Goal: Task Accomplishment & Management: Manage account settings

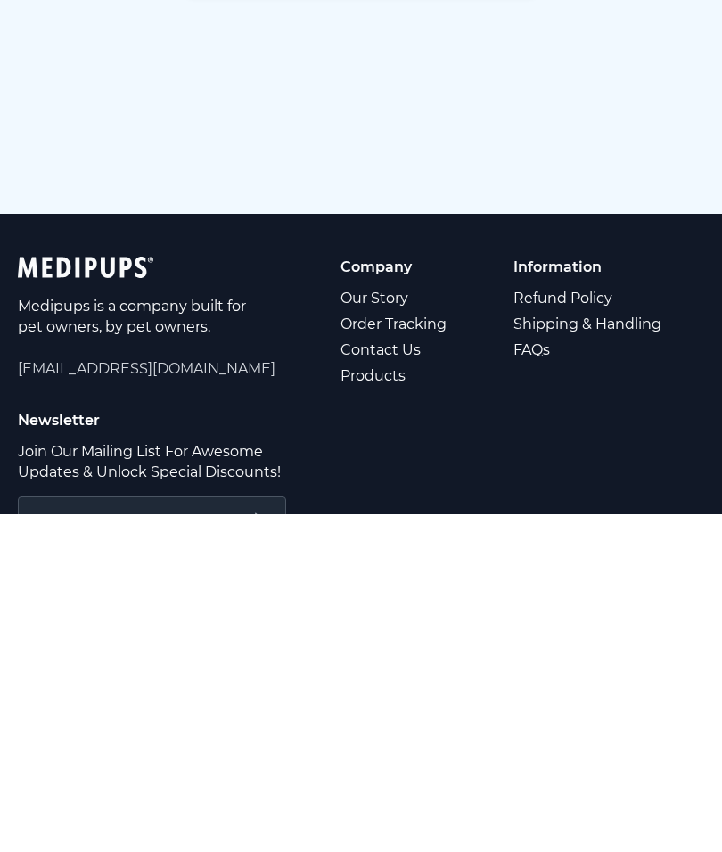
type input "**********"
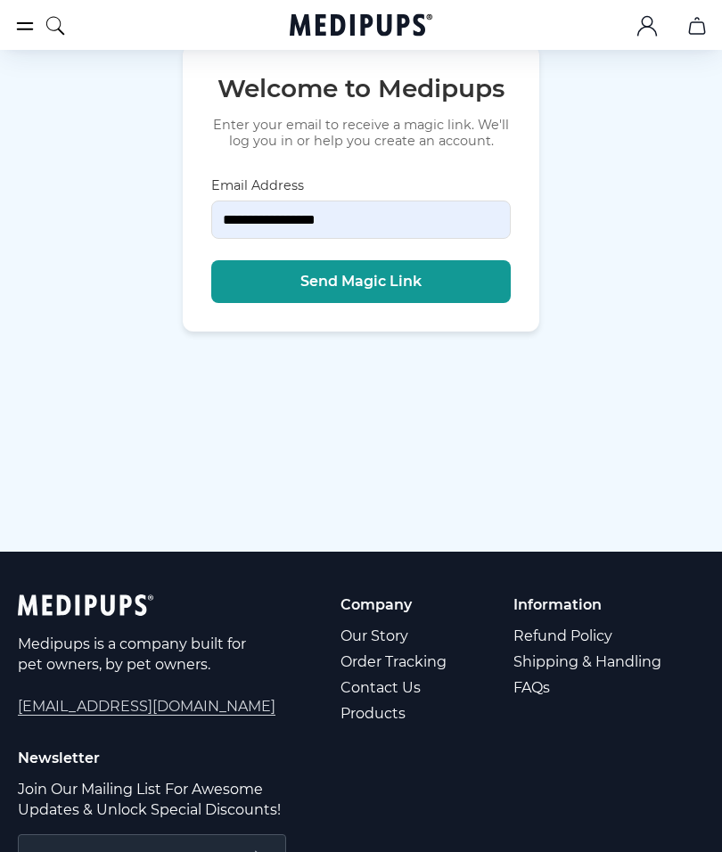
click at [426, 303] on button "Send Magic Link" at bounding box center [360, 281] width 299 height 43
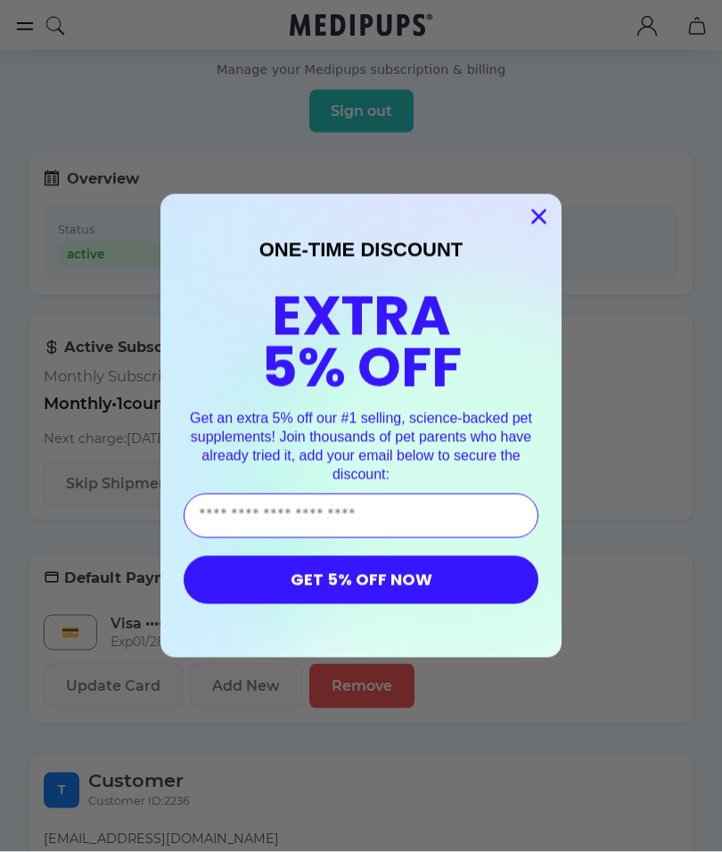
scroll to position [41, 0]
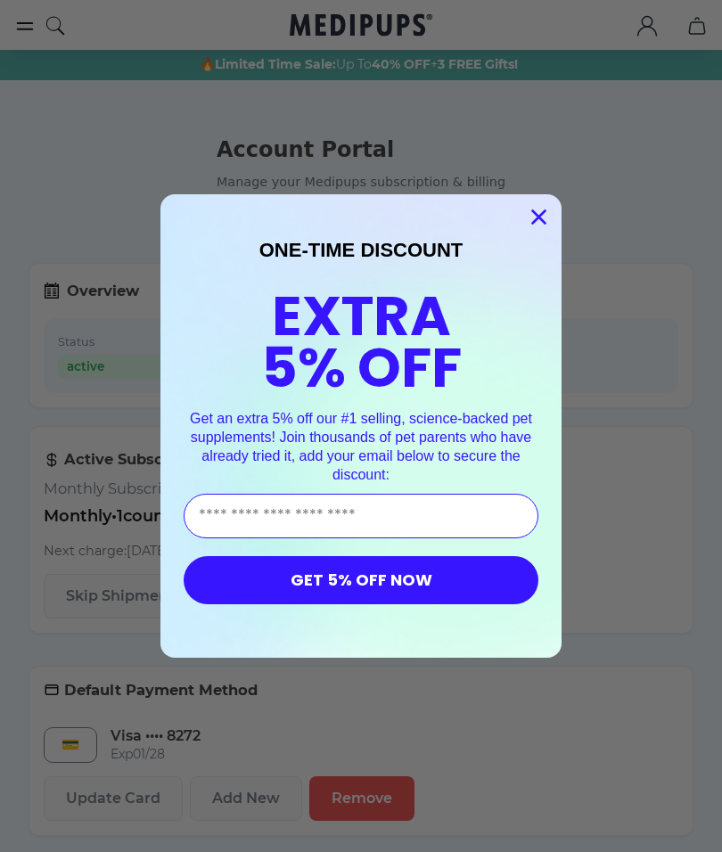
click at [541, 223] on circle "Close dialog" at bounding box center [538, 216] width 29 height 29
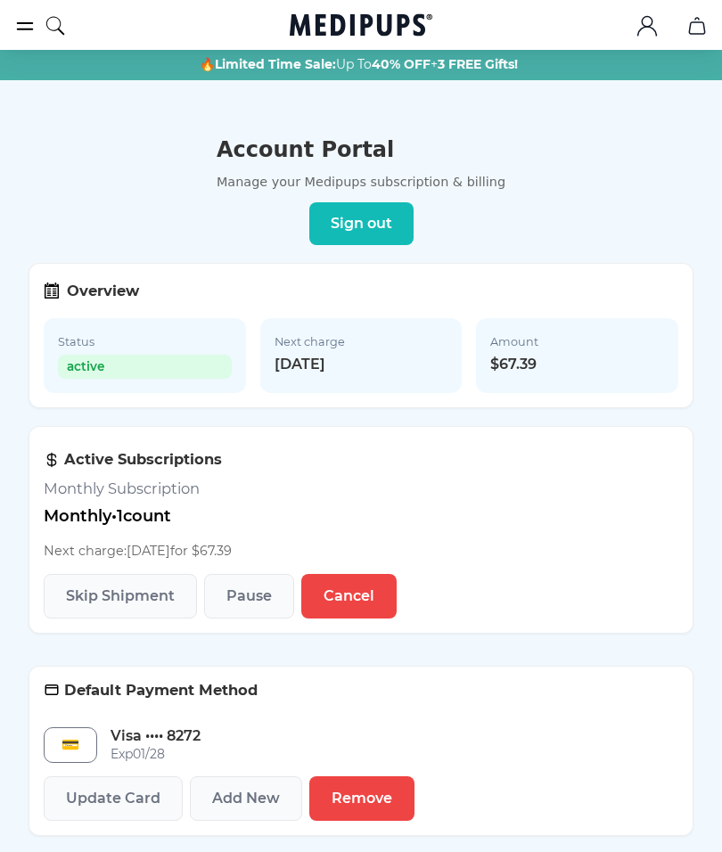
click at [361, 597] on span "Cancel" at bounding box center [348, 596] width 51 height 18
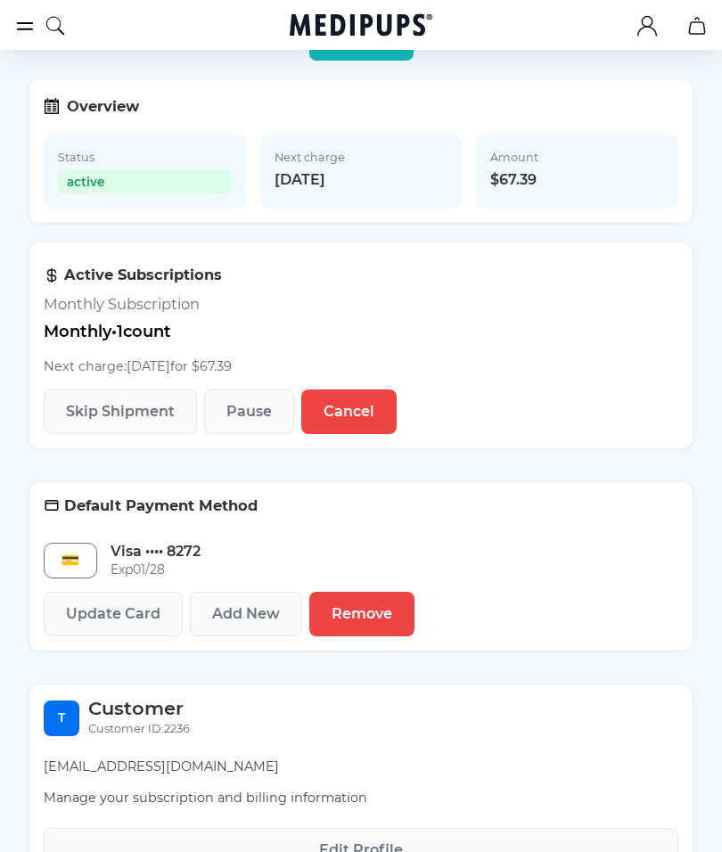
scroll to position [224, 0]
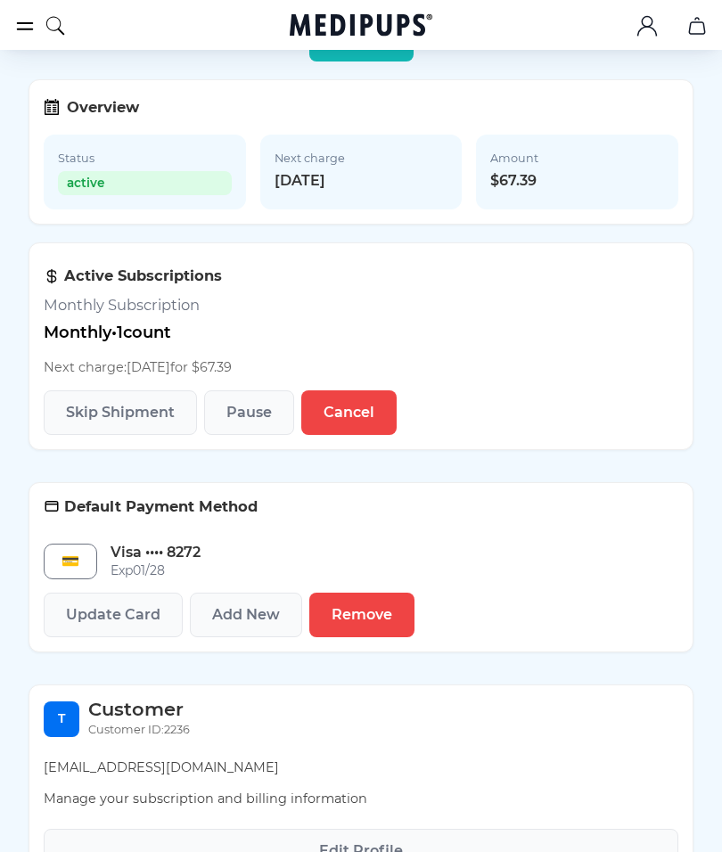
click at [379, 607] on span "Remove" at bounding box center [361, 615] width 61 height 18
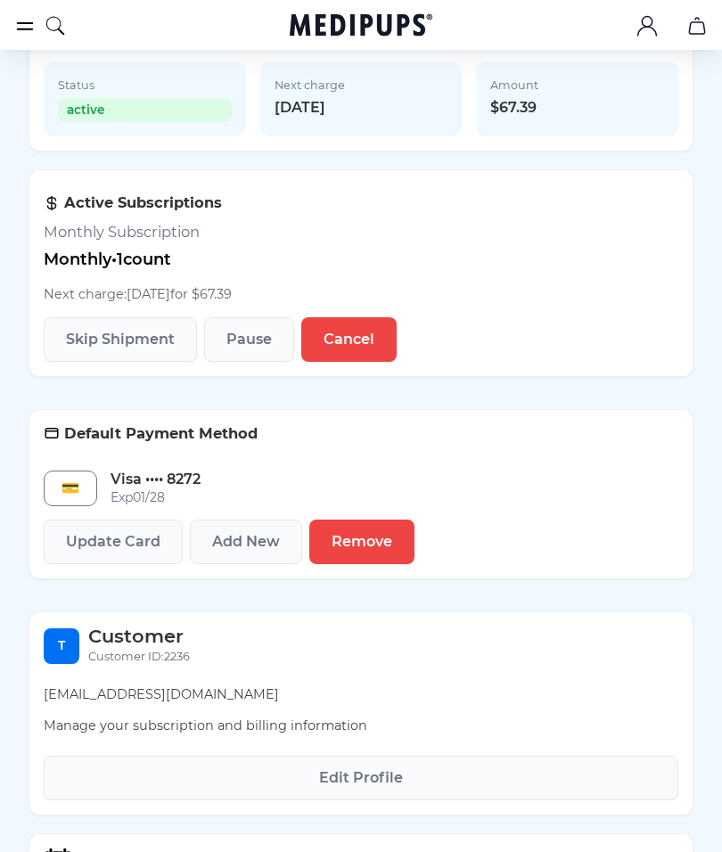
click at [374, 544] on span "Remove" at bounding box center [361, 542] width 61 height 18
click at [371, 336] on span "Cancel" at bounding box center [348, 339] width 51 height 18
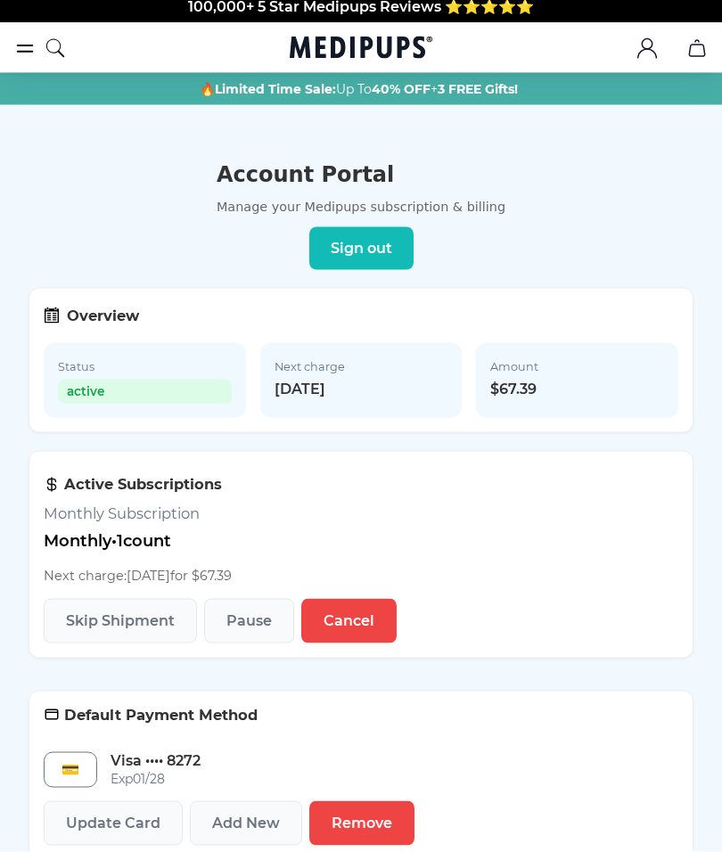
scroll to position [0, 0]
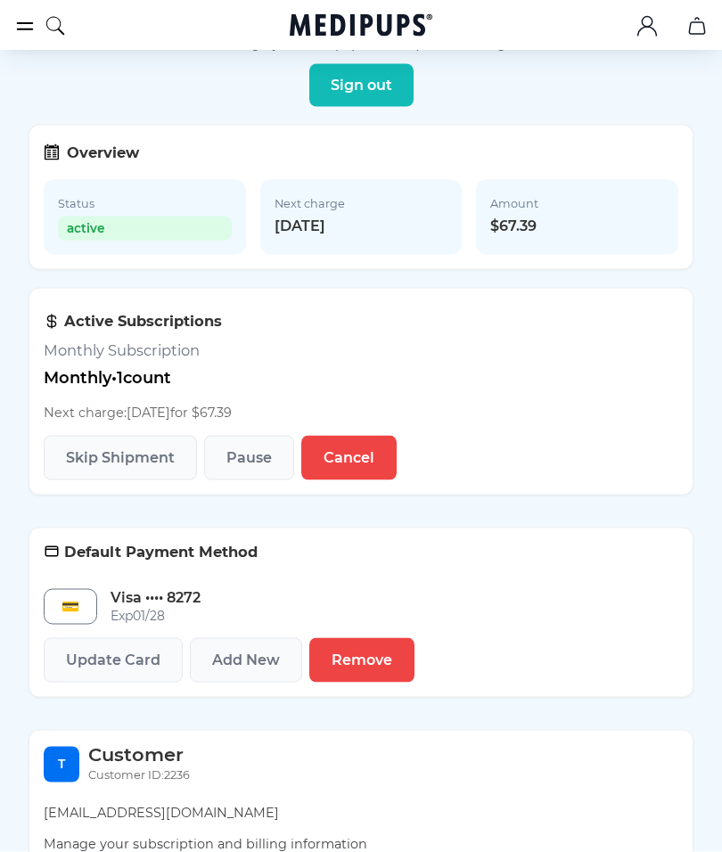
click at [238, 610] on span "Add New" at bounding box center [246, 660] width 68 height 18
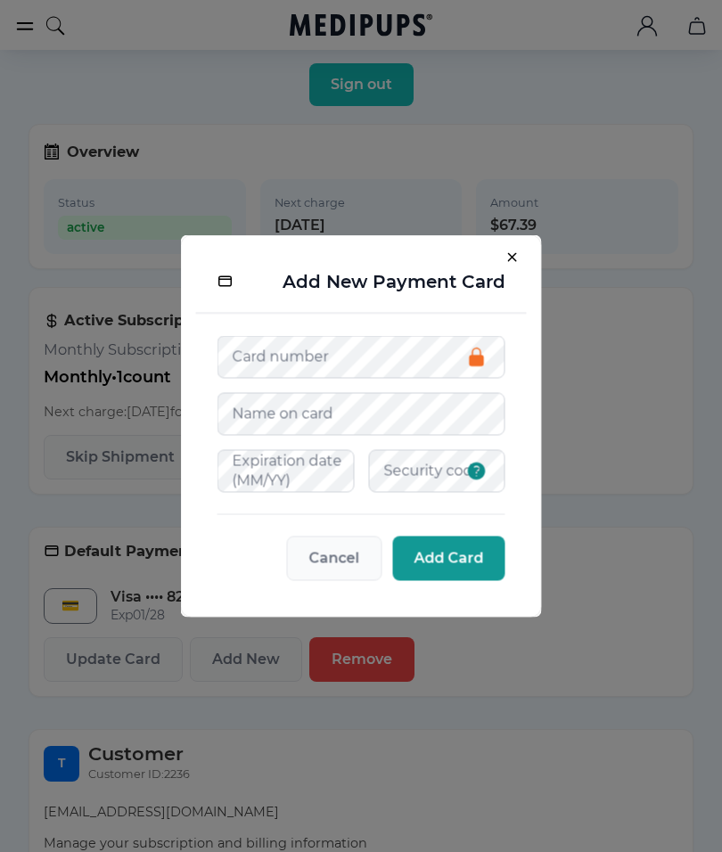
click at [512, 273] on button "Close" at bounding box center [515, 260] width 23 height 23
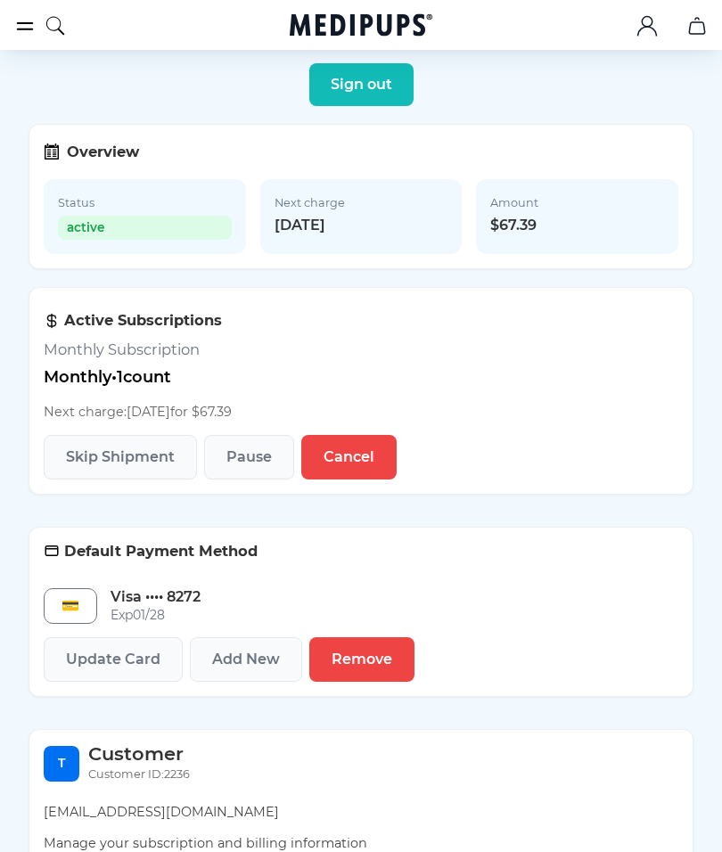
click at [126, 610] on span "Update Card" at bounding box center [113, 659] width 94 height 18
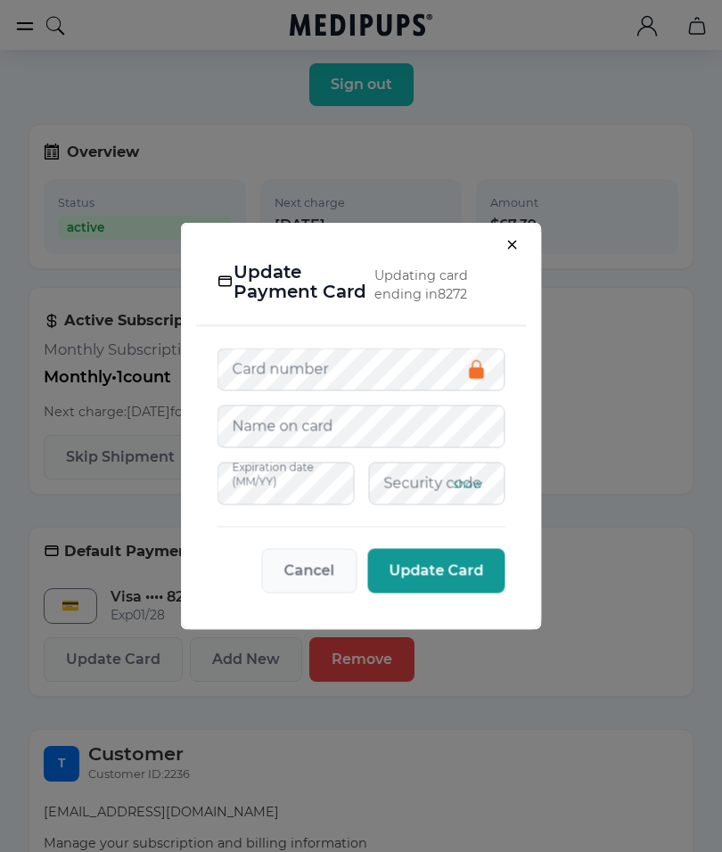
click at [412, 593] on button "Update Card" at bounding box center [436, 571] width 137 height 45
click at [421, 610] on div "Card number Name on card Expiration date (MM/YY) Security code show Cancel Upda…" at bounding box center [361, 470] width 330 height 289
click at [477, 593] on button "Update Card" at bounding box center [436, 571] width 137 height 45
click at [320, 589] on button "Cancel" at bounding box center [309, 571] width 95 height 45
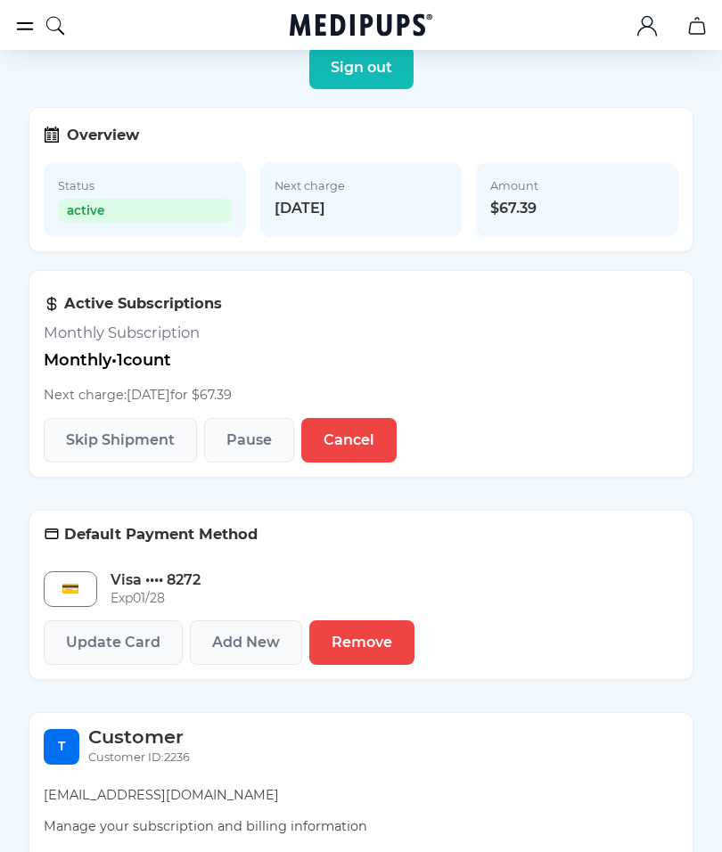
scroll to position [0, 0]
